Goal: Task Accomplishment & Management: Manage account settings

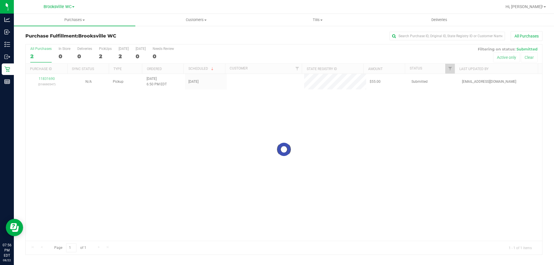
click at [220, 47] on div "All Purchases 2 In Store 0 Deliveries 0 PickUps 2 [DATE] 2 [DATE] 0 Needs Revie…" at bounding box center [284, 46] width 516 height 5
click at [326, 53] on div "All Purchases 2 In Store 0 Deliveries 0 PickUps 2 [DATE] 2 [DATE] 0 Needs Revie…" at bounding box center [284, 53] width 516 height 19
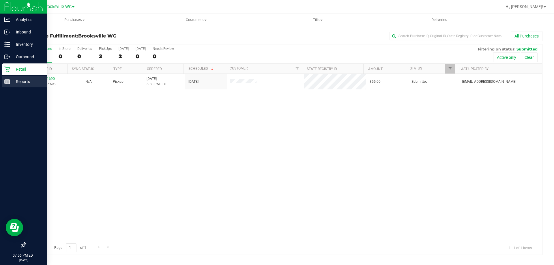
click at [8, 76] on div "Reports" at bounding box center [25, 82] width 46 height 12
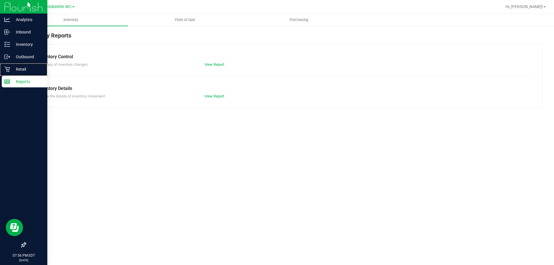
click at [19, 70] on p "Retail" at bounding box center [27, 69] width 35 height 7
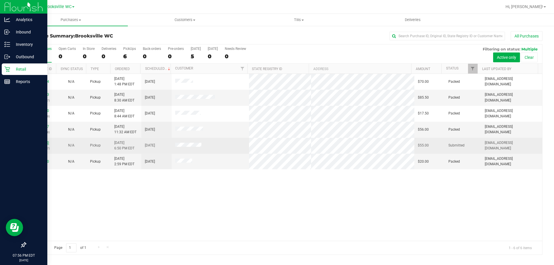
click at [39, 142] on link "11831690" at bounding box center [41, 143] width 16 height 4
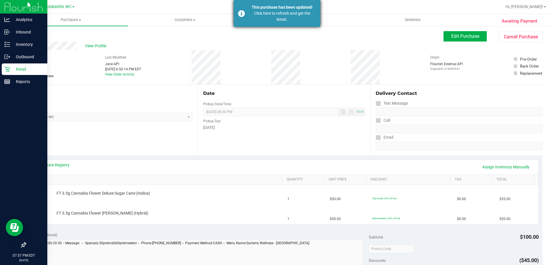
click at [255, 20] on div "Click here to refresh and get the latest." at bounding box center [282, 16] width 68 height 12
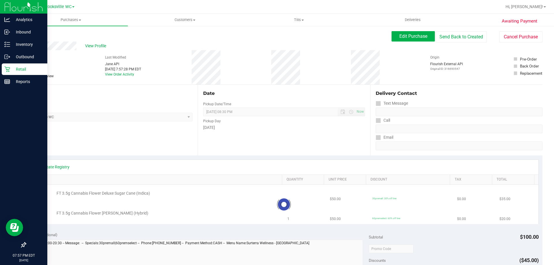
click at [14, 71] on p "Retail" at bounding box center [27, 69] width 35 height 7
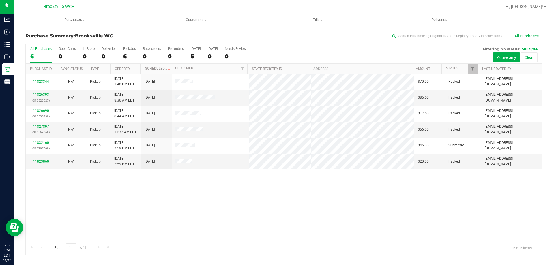
click at [196, 57] on div "5" at bounding box center [196, 56] width 10 height 7
click at [0, 0] on input "Today 5" at bounding box center [0, 0] width 0 height 0
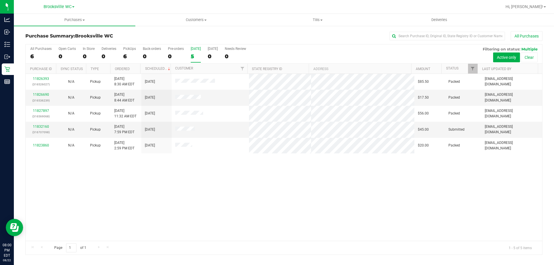
click at [256, 235] on div "11826393 (316526027) N/A Pickup 8/22/2025 8:30 AM EDT 8/22/2025 $85.50 Packed m…" at bounding box center [284, 157] width 516 height 167
click at [138, 230] on div "11826393 (316526027) N/A Pickup 8/22/2025 8:30 AM EDT 8/22/2025 $85.50 Packed m…" at bounding box center [284, 157] width 516 height 167
click at [100, 201] on div "11826393 (316526027) N/A Pickup 8/22/2025 8:30 AM EDT 8/22/2025 $85.50 Packed m…" at bounding box center [284, 157] width 516 height 167
click at [27, 235] on div "11826393 (316526027) N/A Pickup 8/22/2025 8:30 AM EDT 8/22/2025 $85.50 Packed m…" at bounding box center [284, 157] width 516 height 167
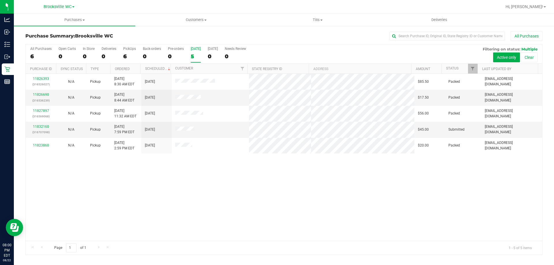
click at [27, 234] on div "11826393 (316526027) N/A Pickup 8/22/2025 8:30 AM EDT 8/22/2025 $85.50 Packed m…" at bounding box center [284, 157] width 516 height 167
click at [27, 228] on div "11826393 (316526027) N/A Pickup 8/22/2025 8:30 AM EDT 8/22/2025 $85.50 Packed m…" at bounding box center [284, 157] width 516 height 167
click at [283, 51] on div "All Purchases 6 Open Carts 0 In Store 0 Deliveries 0 PickUps 6 Back-orders 0 Pr…" at bounding box center [284, 53] width 516 height 19
click at [45, 125] on link "11832160" at bounding box center [41, 127] width 16 height 4
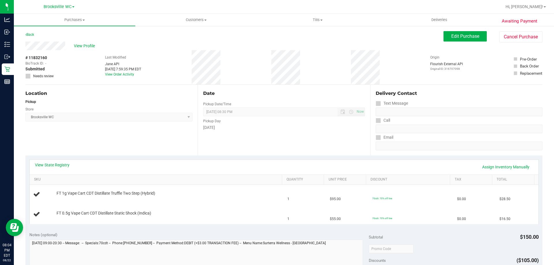
click at [159, 156] on div "View State Registry Assign Inventory Manually SKU Quantity Unit Price Discount …" at bounding box center [283, 191] width 517 height 72
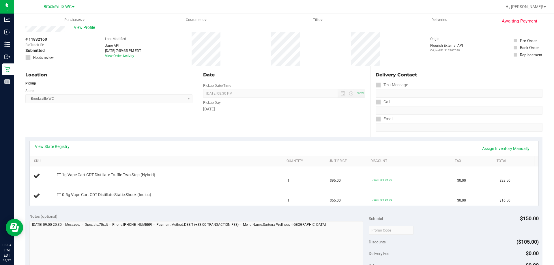
scroll to position [29, 0]
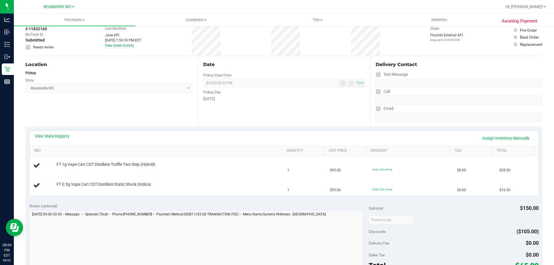
click at [178, 125] on div "Location Pickup Store Brooksville WC Select Store Bonita Springs WC Boynton Bea…" at bounding box center [111, 91] width 172 height 71
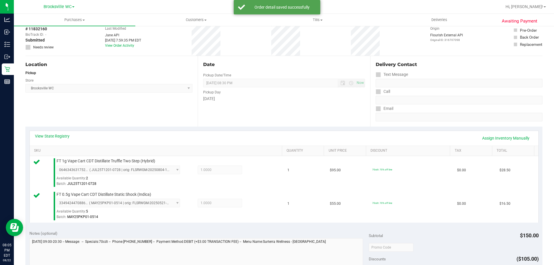
scroll to position [202, 0]
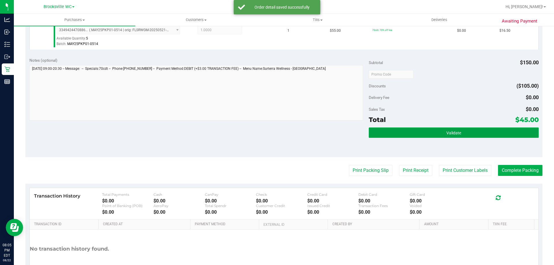
click at [411, 131] on button "Validate" at bounding box center [454, 132] width 170 height 10
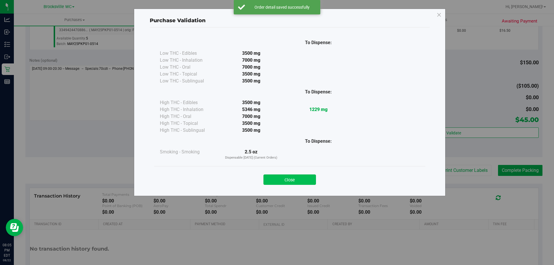
click at [281, 182] on button "Close" at bounding box center [289, 179] width 52 height 10
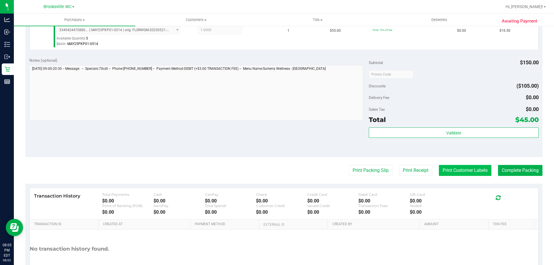
click at [439, 174] on button "Print Customer Labels" at bounding box center [465, 170] width 52 height 11
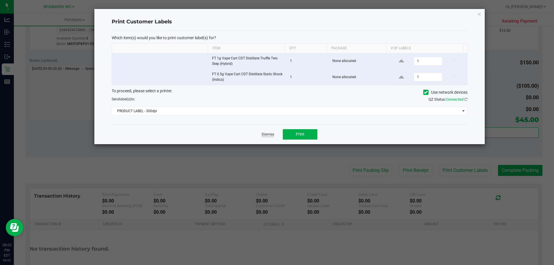
click at [265, 138] on div "Dismiss Print" at bounding box center [290, 134] width 356 height 20
click at [266, 135] on link "Dismiss" at bounding box center [268, 134] width 12 height 5
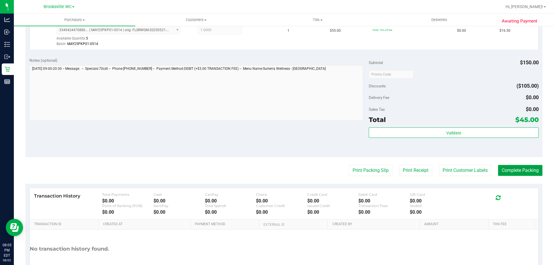
click at [503, 173] on button "Complete Packing" at bounding box center [520, 170] width 44 height 11
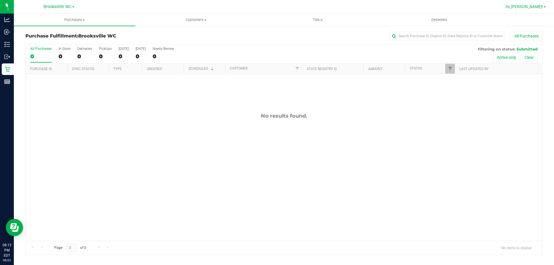
click at [533, 4] on span "Hi, [PERSON_NAME]!" at bounding box center [523, 6] width 37 height 5
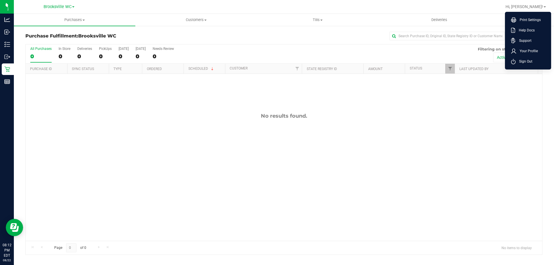
click at [520, 60] on span "Sign Out" at bounding box center [523, 62] width 17 height 6
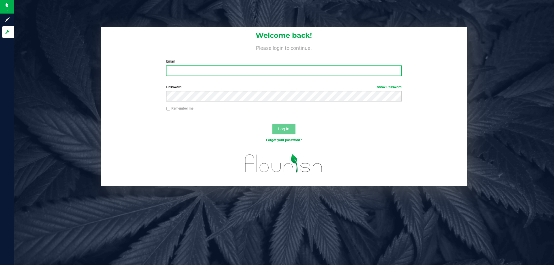
click at [239, 72] on input "Email" at bounding box center [283, 70] width 235 height 10
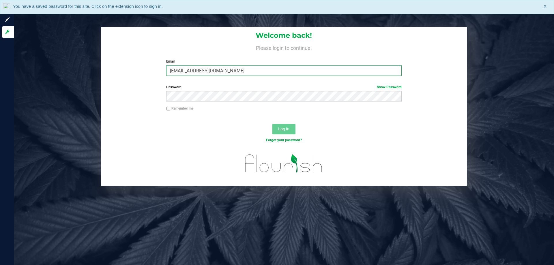
type input "[EMAIL_ADDRESS][DOMAIN_NAME]"
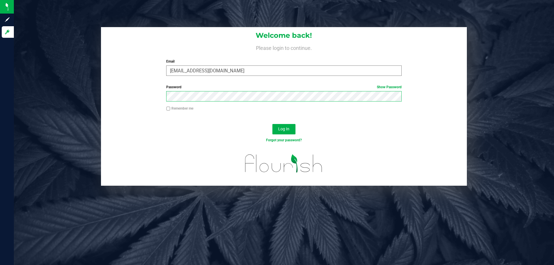
click at [272, 124] on button "Log In" at bounding box center [283, 129] width 23 height 10
